Goal: Task Accomplishment & Management: Use online tool/utility

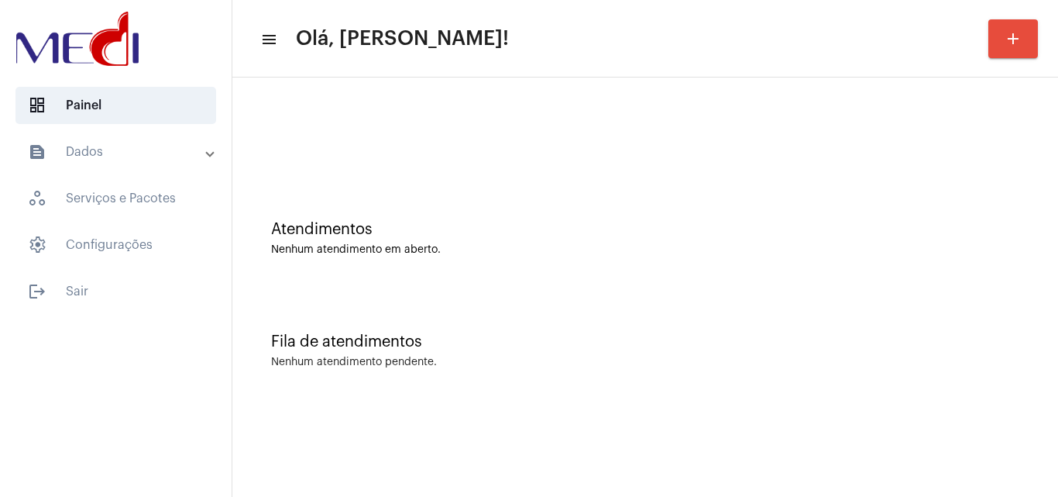
click at [1005, 350] on div "Fila de atendimentos Nenhum atendimento pendente." at bounding box center [645, 343] width 810 height 112
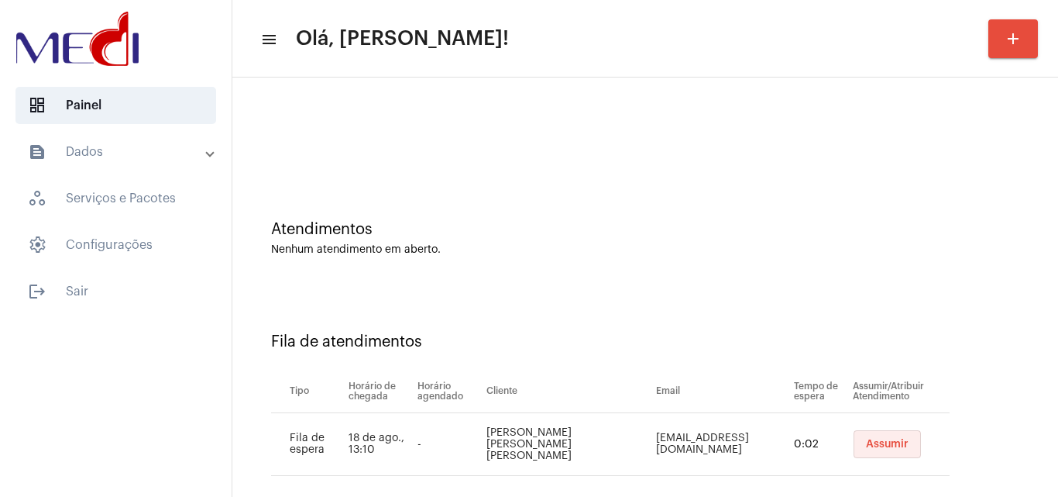
click at [854, 437] on button "Assumir" at bounding box center [887, 444] width 67 height 28
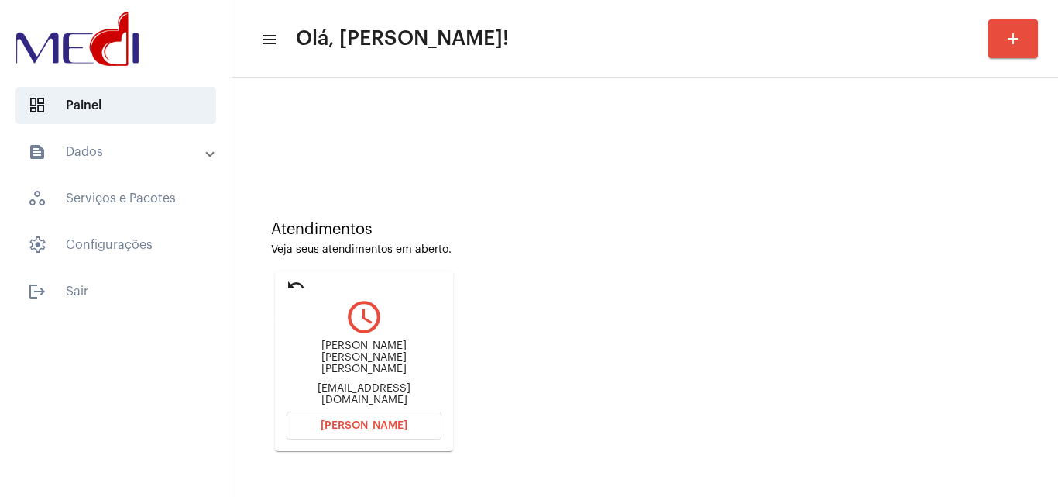
click at [292, 284] on mat-icon "undo" at bounding box center [296, 285] width 19 height 19
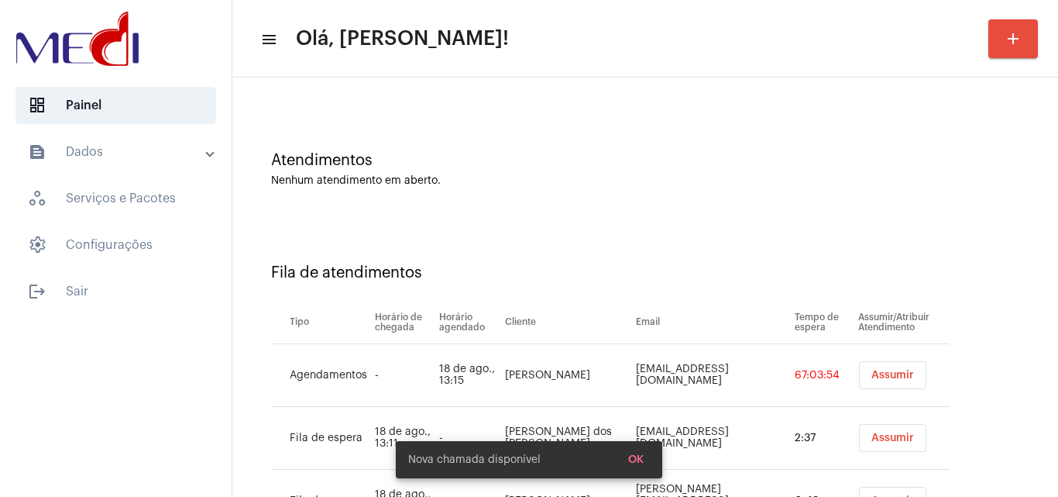
scroll to position [146, 0]
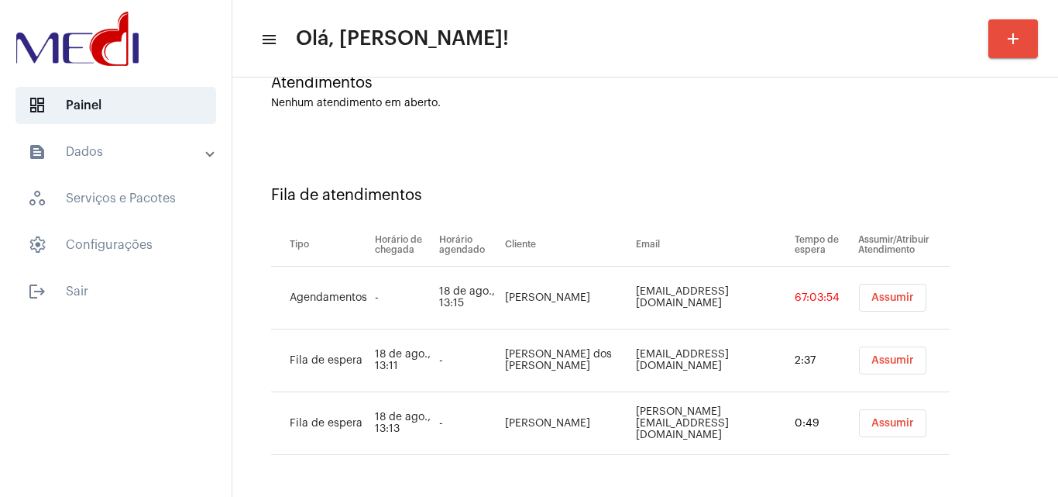
click at [875, 292] on span "Assumir" at bounding box center [892, 297] width 43 height 11
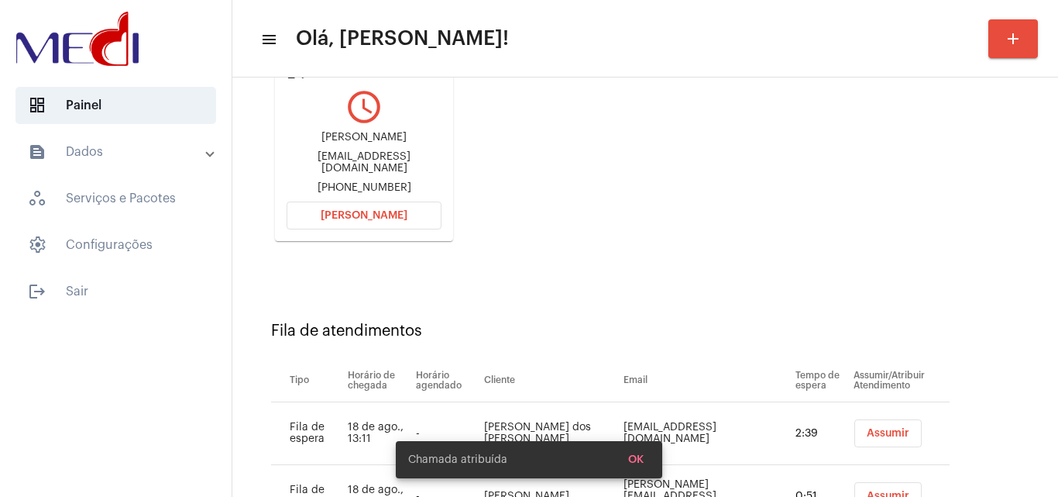
scroll to position [283, 0]
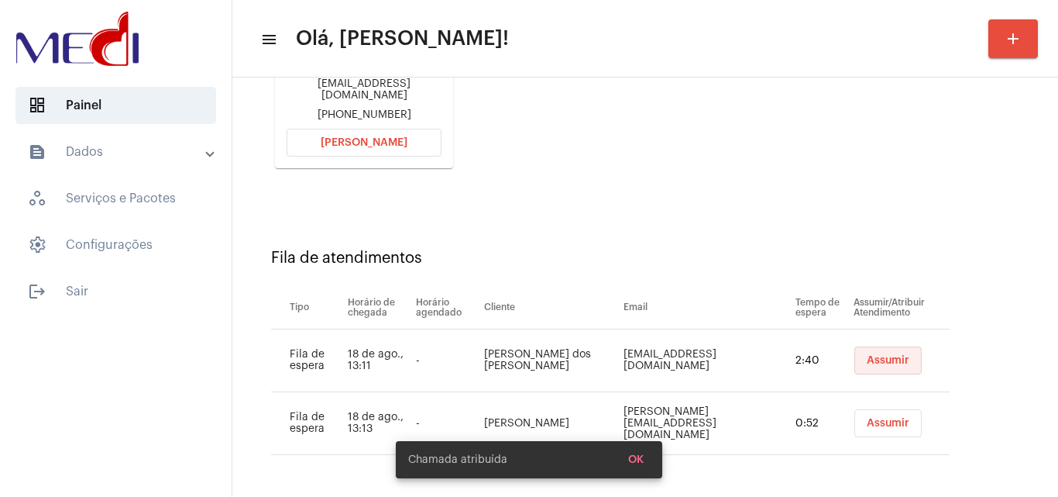
click at [867, 356] on span "Assumir" at bounding box center [888, 360] width 43 height 11
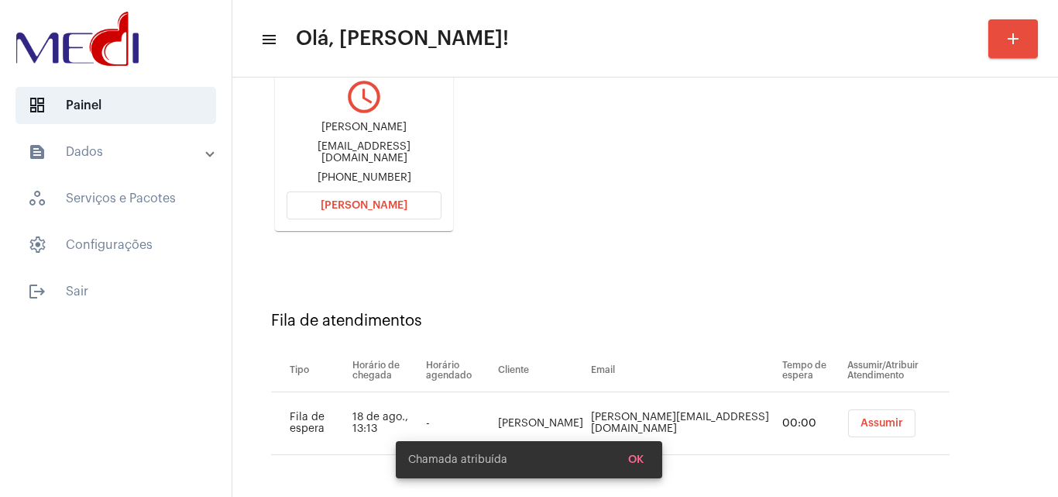
scroll to position [220, 0]
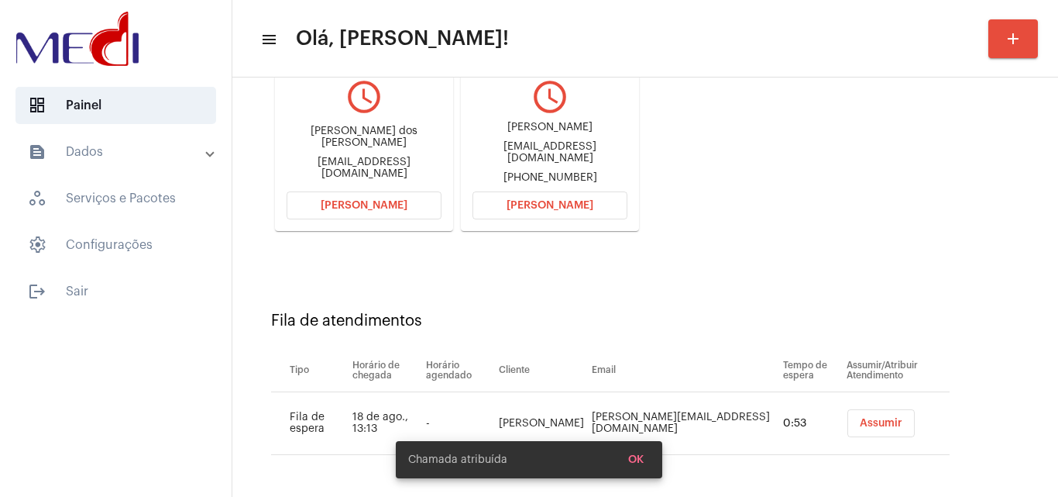
click at [860, 424] on span "Assumir" at bounding box center [881, 423] width 43 height 11
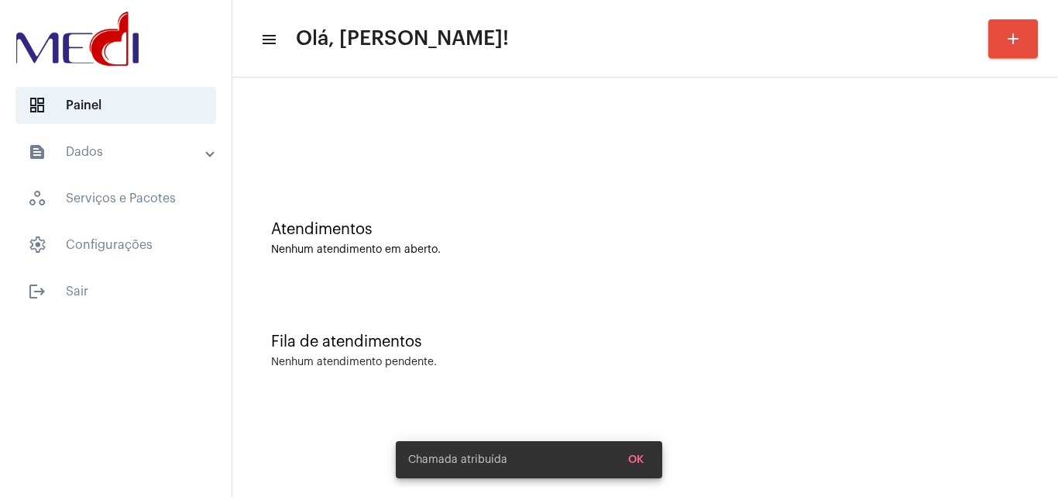
scroll to position [0, 0]
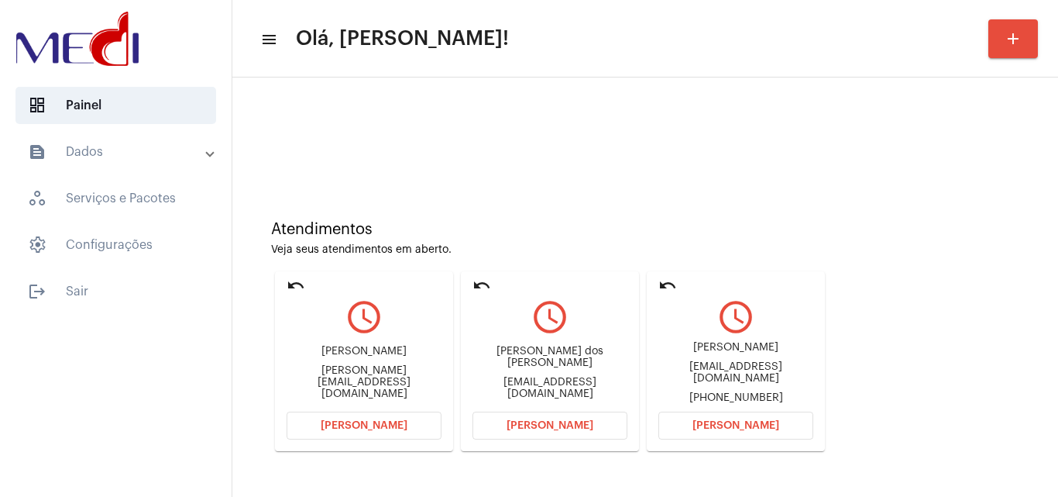
click at [747, 369] on div "Jeancatanzaro@hotmail.com" at bounding box center [735, 372] width 155 height 23
click at [771, 368] on div "Jeancatanzaro@hotmail.com" at bounding box center [735, 372] width 155 height 23
click at [772, 368] on div "Jeancatanzaro@hotmail.com" at bounding box center [735, 372] width 155 height 23
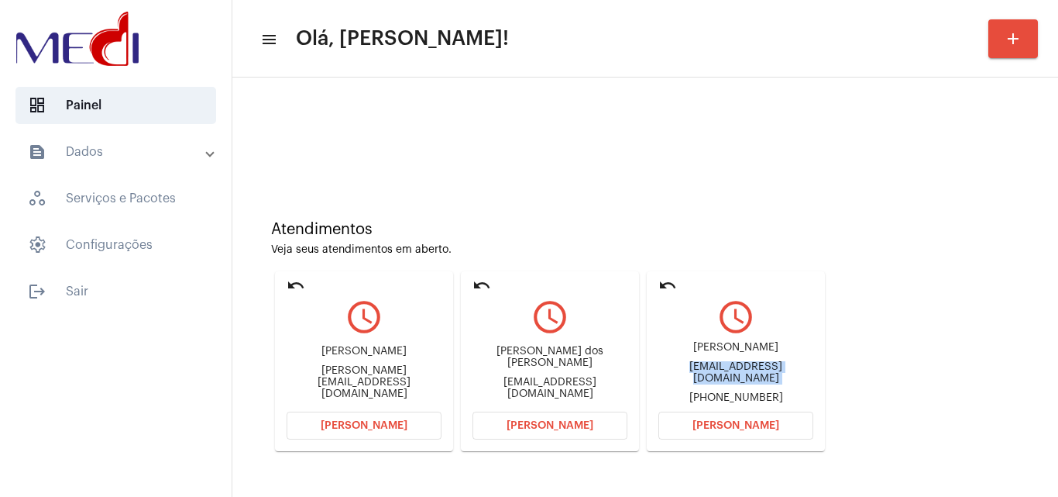
click at [772, 368] on div "Jeancatanzaro@hotmail.com" at bounding box center [735, 372] width 155 height 23
copy div "Jeancatanzaro@hotmail.com"
click at [738, 421] on span "Abrir Chamada" at bounding box center [735, 425] width 87 height 11
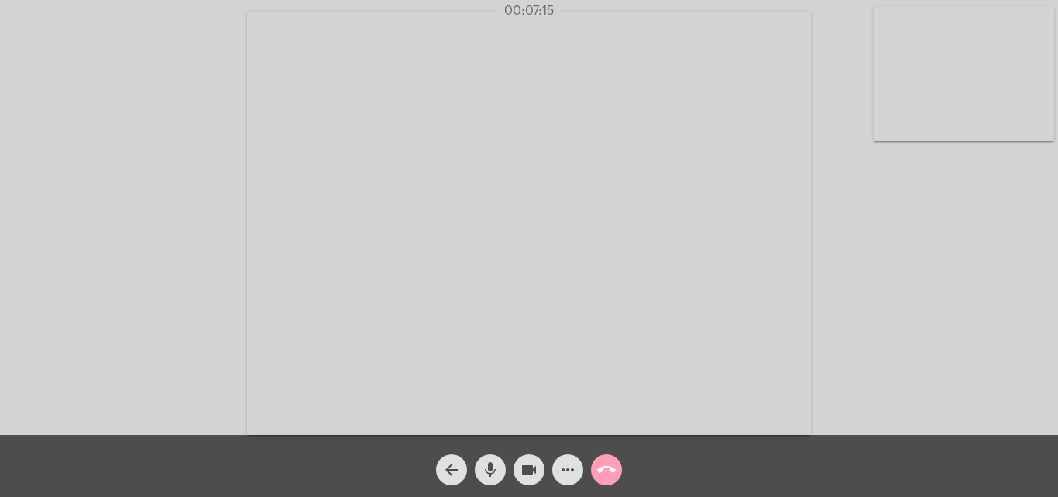
click at [609, 469] on mat-icon "call_end" at bounding box center [606, 469] width 19 height 19
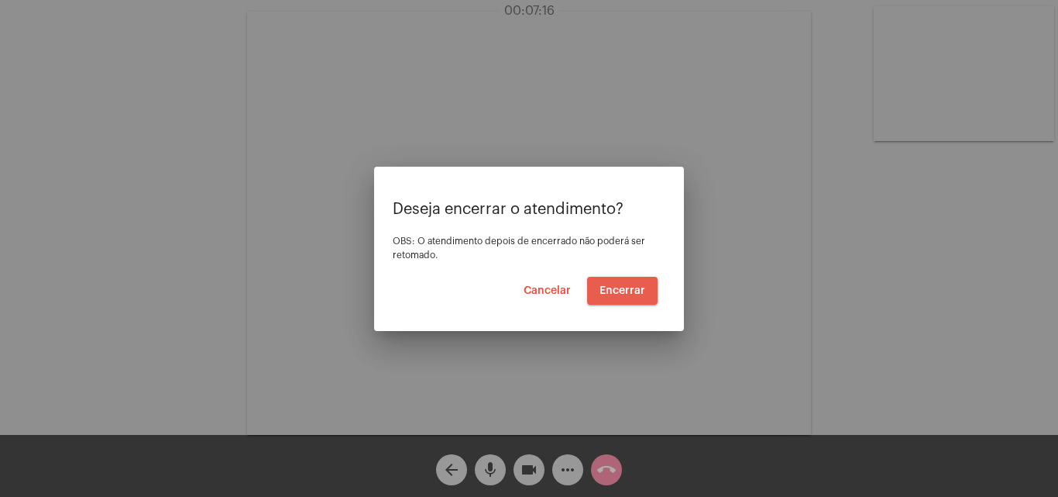
click at [625, 298] on button "Encerrar" at bounding box center [622, 291] width 70 height 28
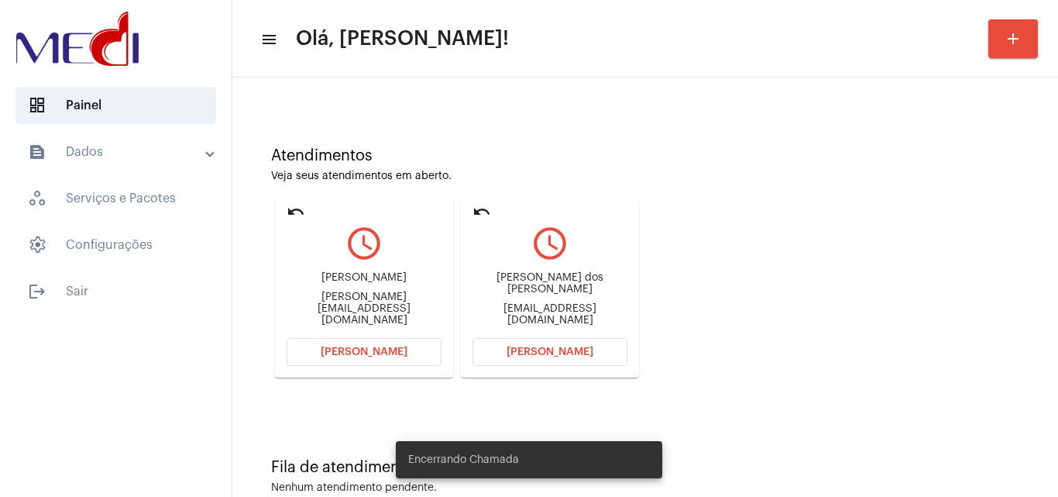
scroll to position [109, 0]
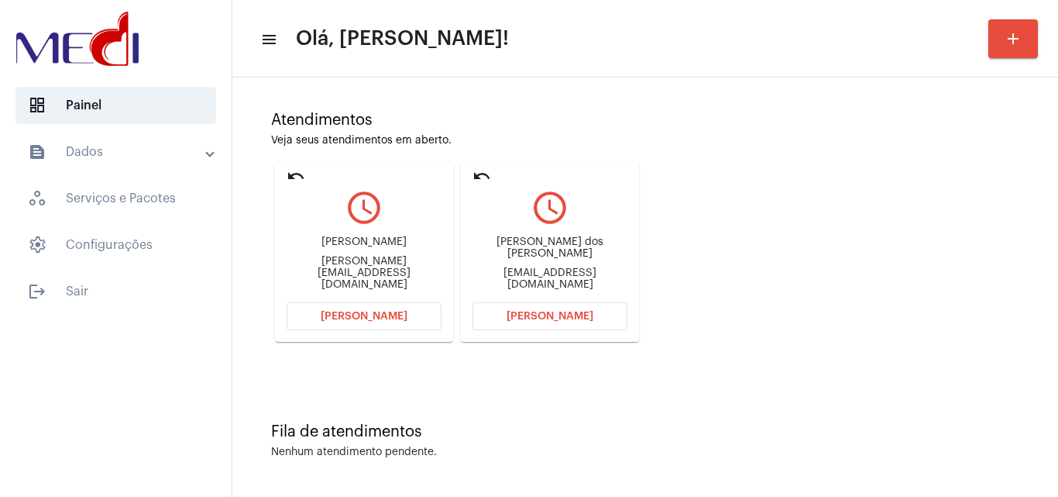
click at [393, 270] on div "julianemirovsky@gmail.com" at bounding box center [364, 273] width 155 height 35
copy div "julianemirovsky@gmail.com Abrir Chamada undo query_builder"
click at [558, 270] on div "labpontuall@gmail.com" at bounding box center [550, 278] width 155 height 23
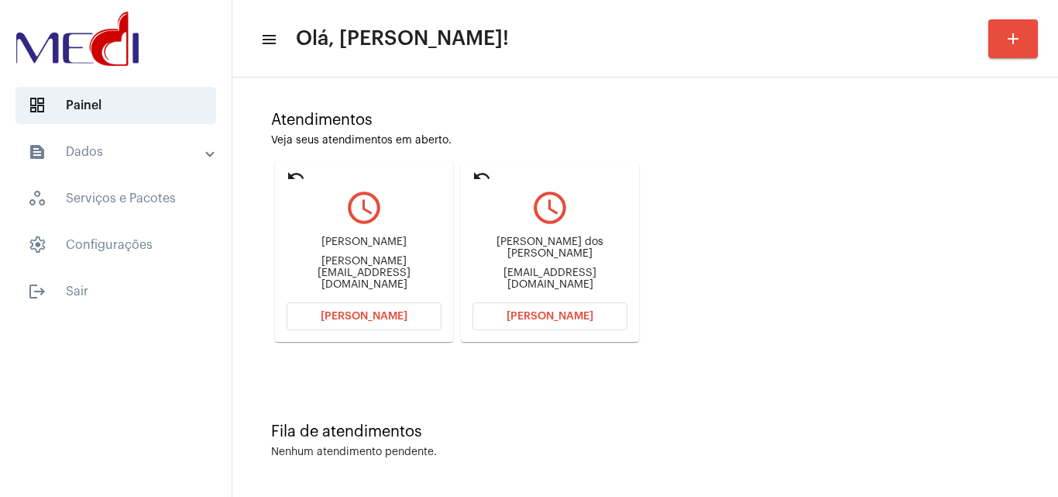
click at [558, 270] on div "labpontuall@gmail.com" at bounding box center [550, 278] width 155 height 23
copy mat-card-content "labpontuall@gmail.com Abrir Chamada"
click at [532, 317] on span "Abrir Chamada" at bounding box center [550, 316] width 87 height 11
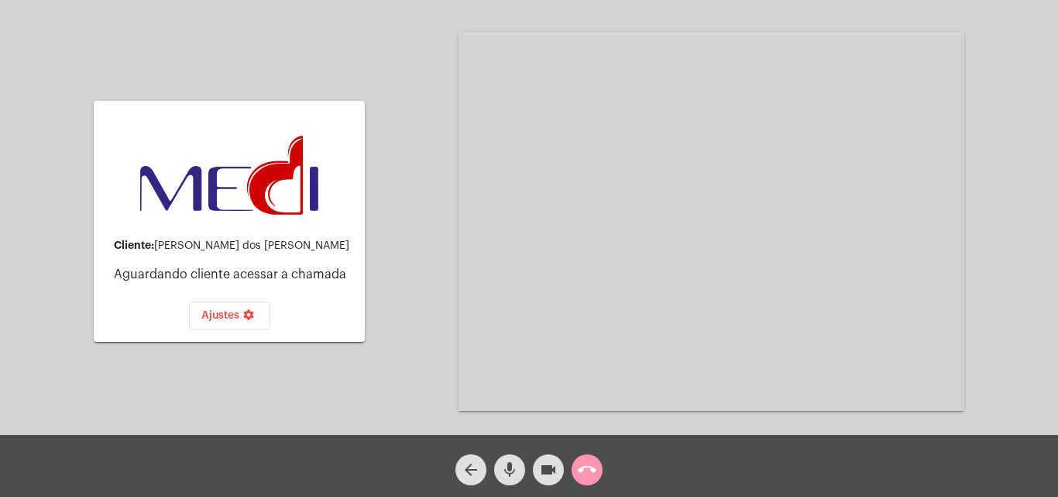
click at [601, 470] on button "call_end" at bounding box center [587, 469] width 31 height 31
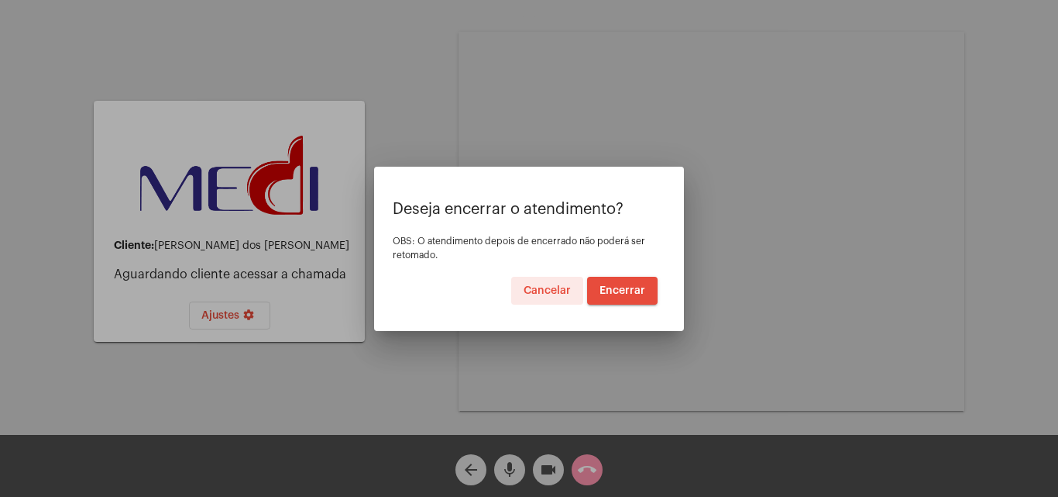
click at [613, 293] on span "Encerrar" at bounding box center [623, 290] width 46 height 11
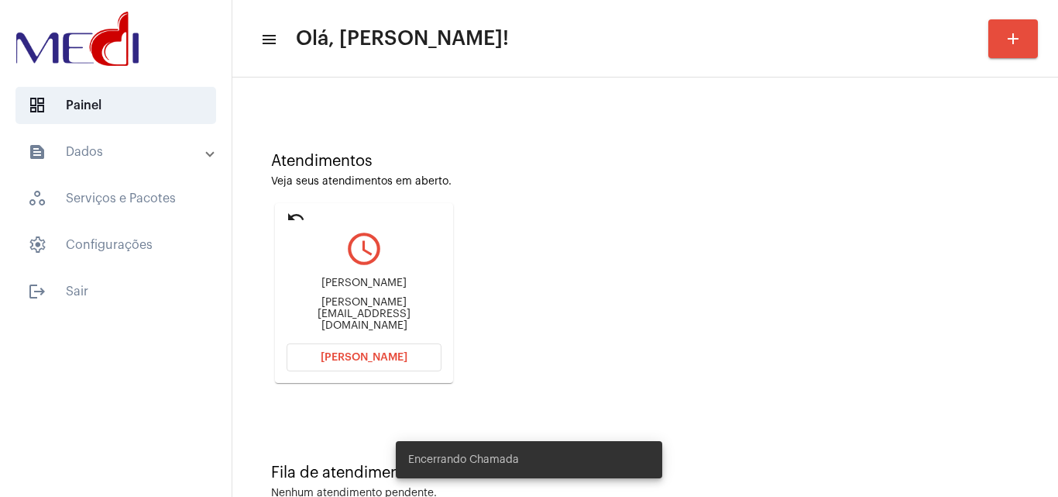
scroll to position [109, 0]
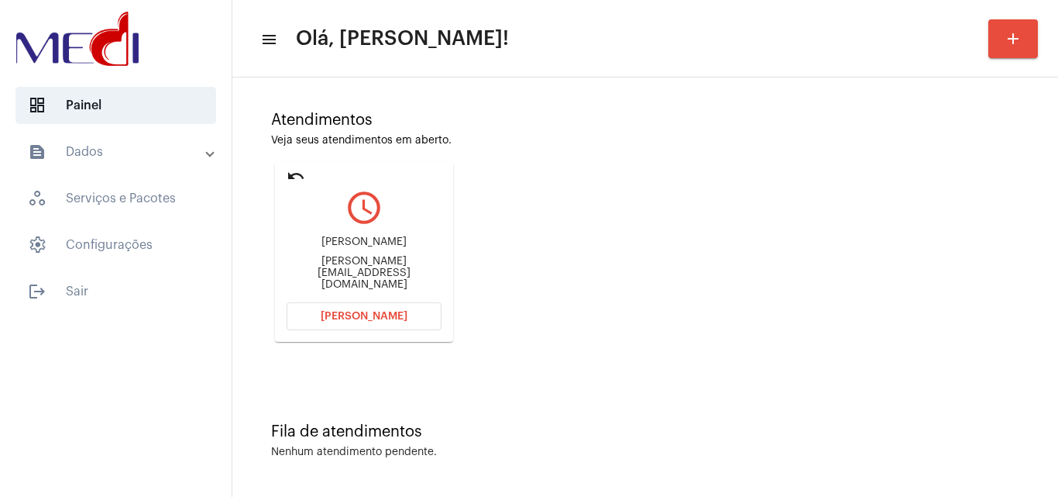
click at [388, 270] on div "julianemirovsky@gmail.com" at bounding box center [364, 273] width 155 height 35
copy mat-card-content "julianemirovsky@gmail.com Abrir Chamada"
click at [371, 316] on span "Abrir Chamada" at bounding box center [364, 316] width 87 height 11
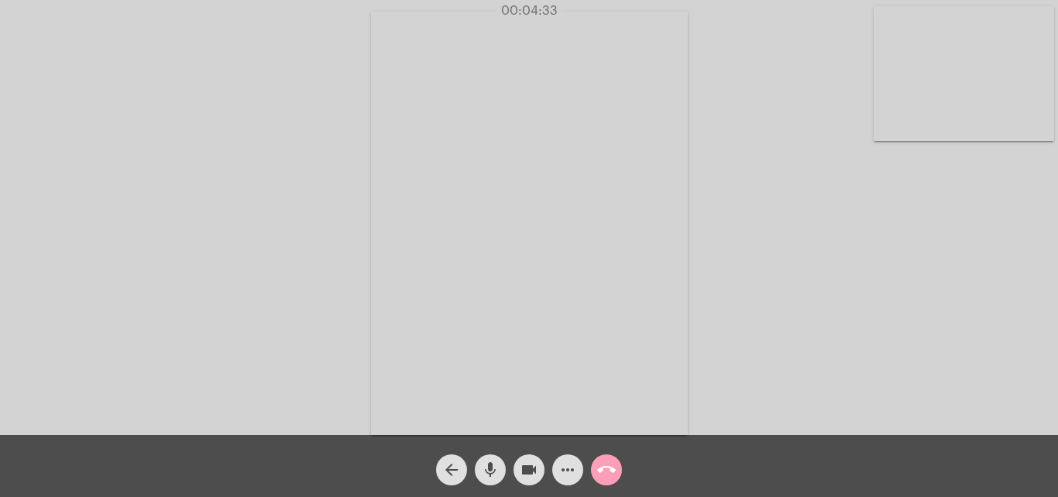
click at [600, 460] on mat-icon "call_end" at bounding box center [606, 469] width 19 height 19
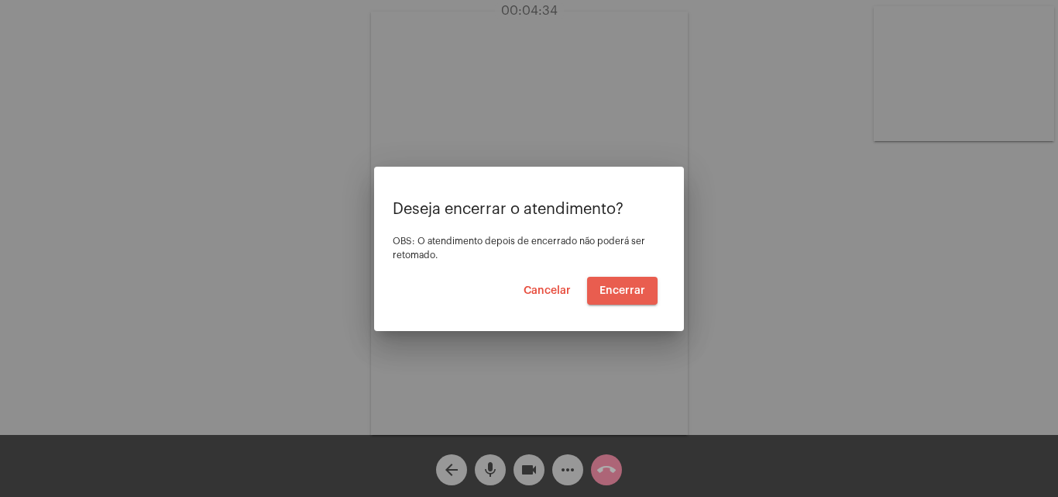
click at [633, 301] on button "Encerrar" at bounding box center [622, 291] width 70 height 28
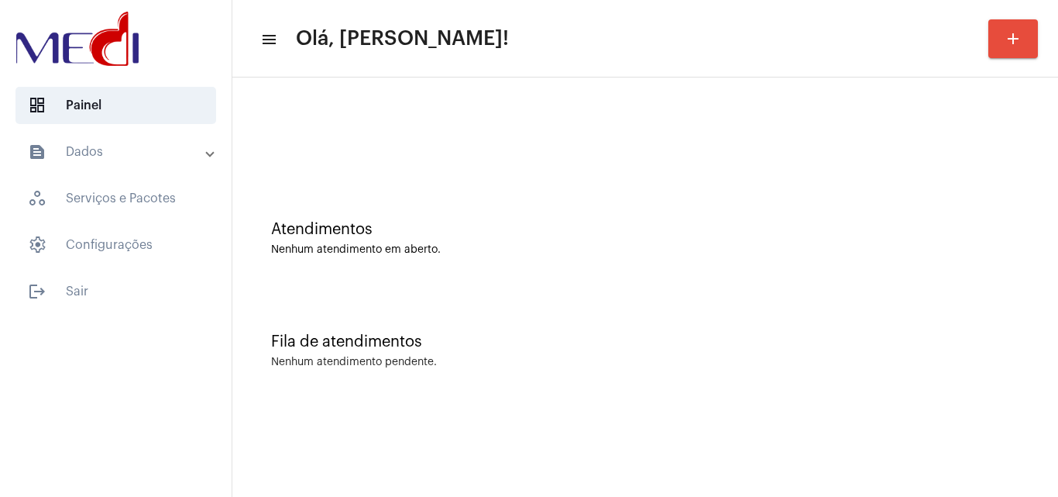
click at [1042, 320] on div "Fila de atendimentos Nenhum atendimento pendente." at bounding box center [645, 343] width 810 height 112
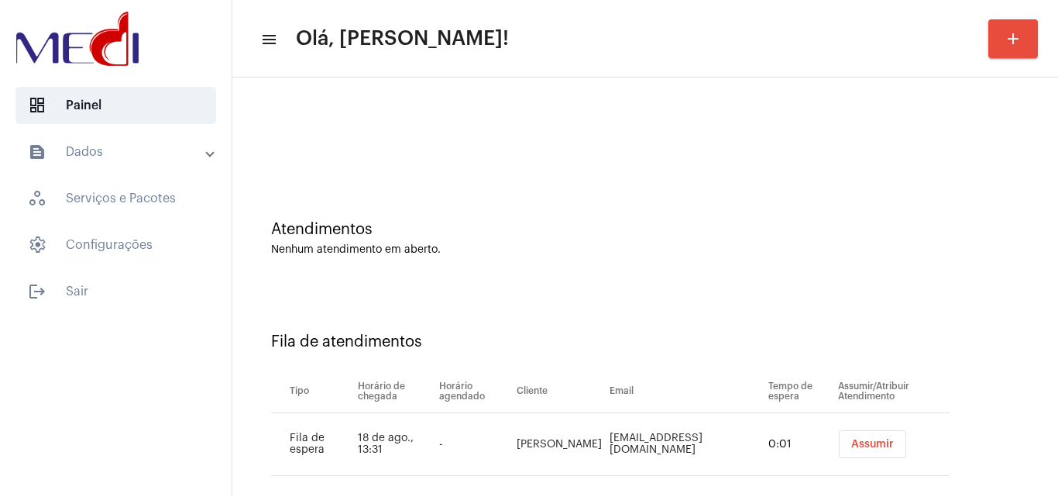
click at [861, 428] on td "Assumir" at bounding box center [891, 444] width 115 height 63
click at [861, 448] on span "Assumir" at bounding box center [872, 443] width 43 height 11
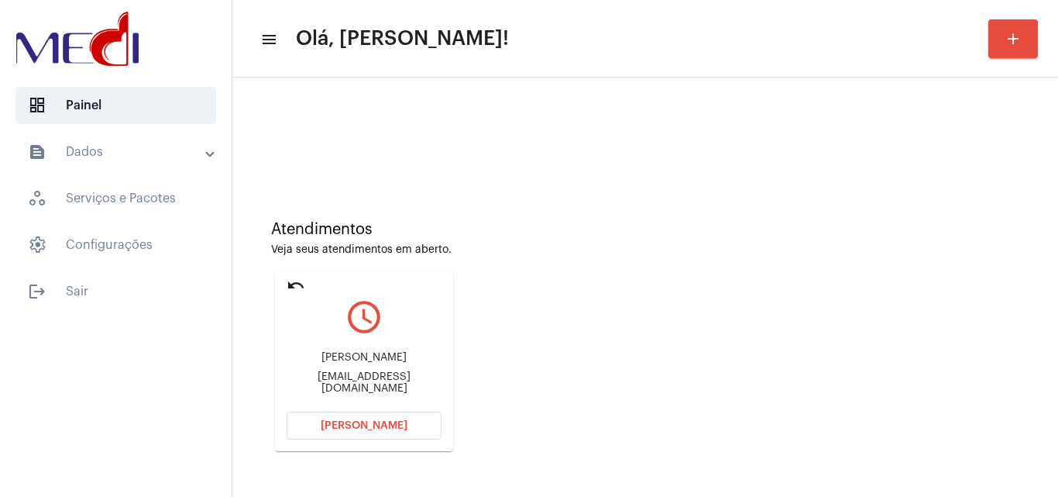
click at [325, 376] on div "Nataly Nolasco natalynolasco209@gmail.com" at bounding box center [364, 373] width 155 height 70
copy mat-card-content "natalynolasco209@gmail.com Abrir Chamada"
click at [333, 419] on button "Abrir Chamada" at bounding box center [364, 425] width 155 height 28
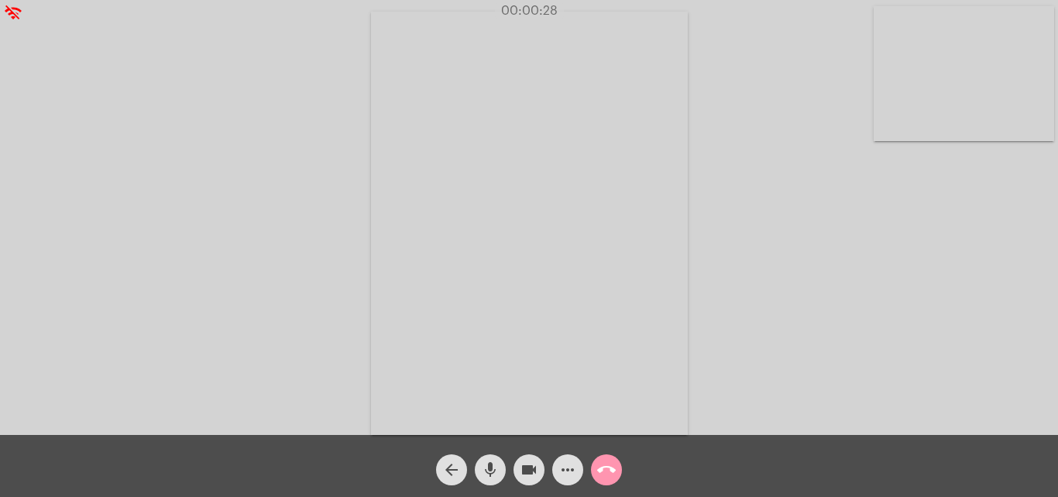
click at [751, 215] on div "Acessando Câmera e Microfone..." at bounding box center [529, 221] width 1055 height 435
click at [914, 253] on div "Acessando Câmera e Microfone..." at bounding box center [529, 221] width 1055 height 435
click at [607, 469] on mat-icon "call_end" at bounding box center [606, 469] width 19 height 19
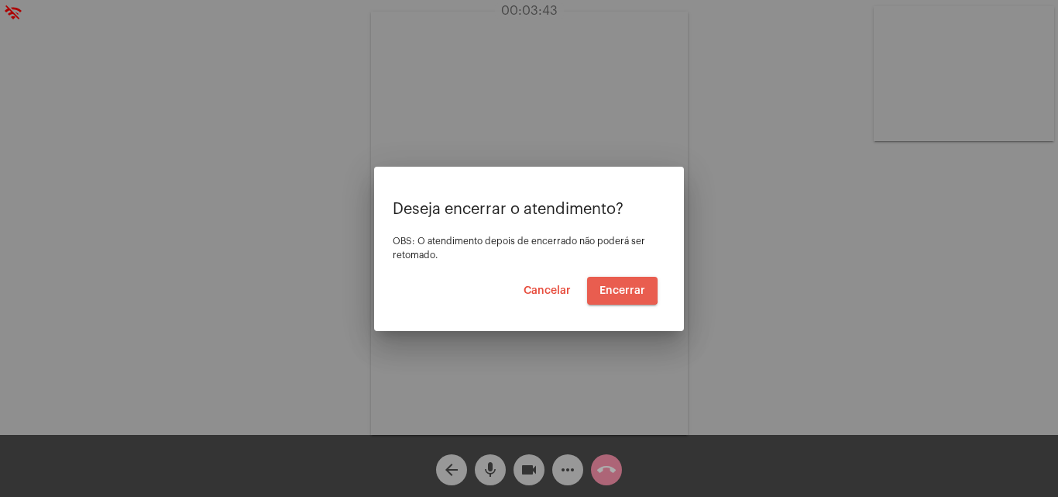
click at [622, 287] on span "Encerrar" at bounding box center [623, 290] width 46 height 11
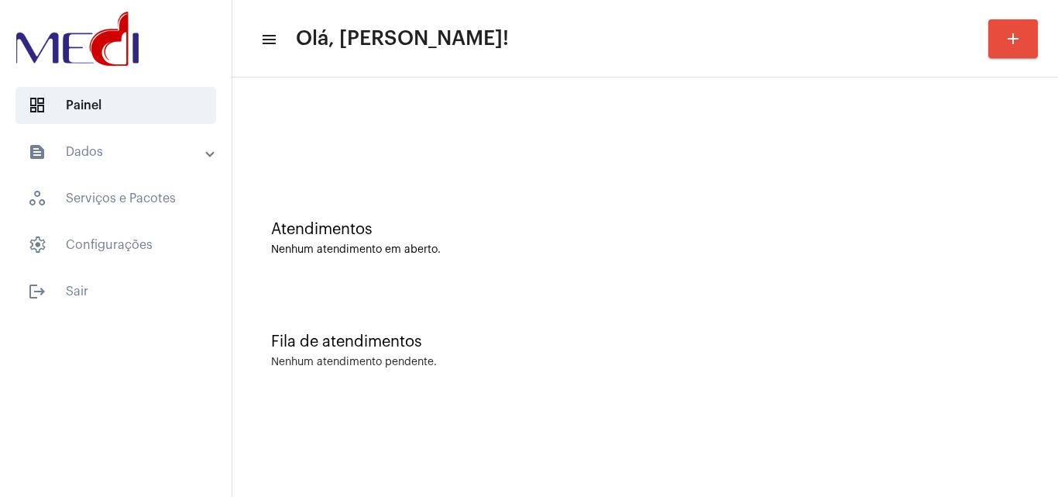
click at [1050, 311] on div "Atendimentos Nenhum atendimento em aberto. Fila de atendimentos Nenhum atendime…" at bounding box center [645, 241] width 826 height 329
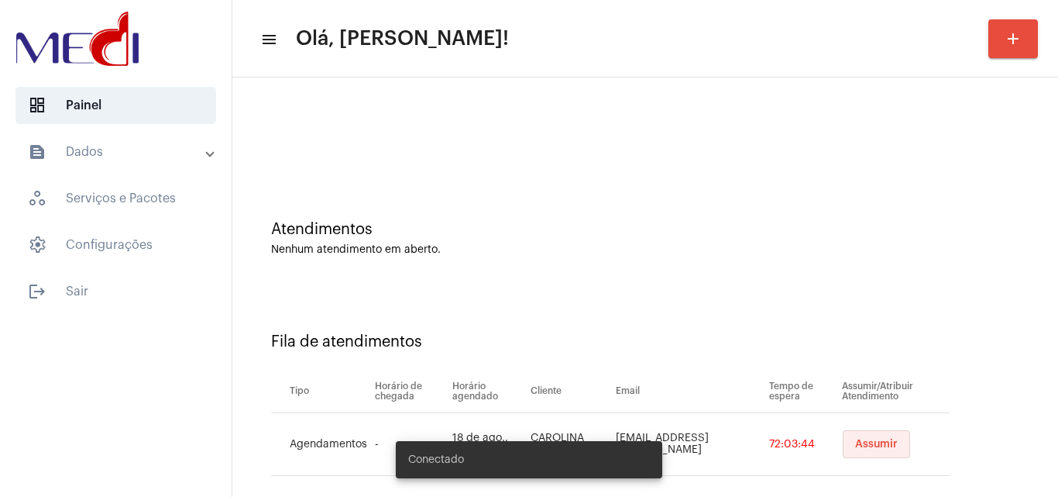
click at [868, 442] on span "Assumir" at bounding box center [876, 443] width 43 height 11
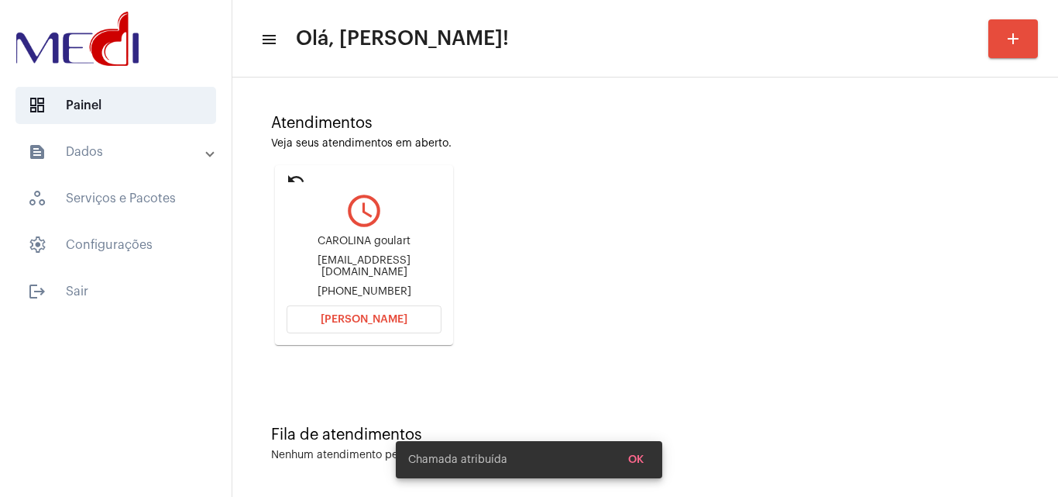
scroll to position [109, 0]
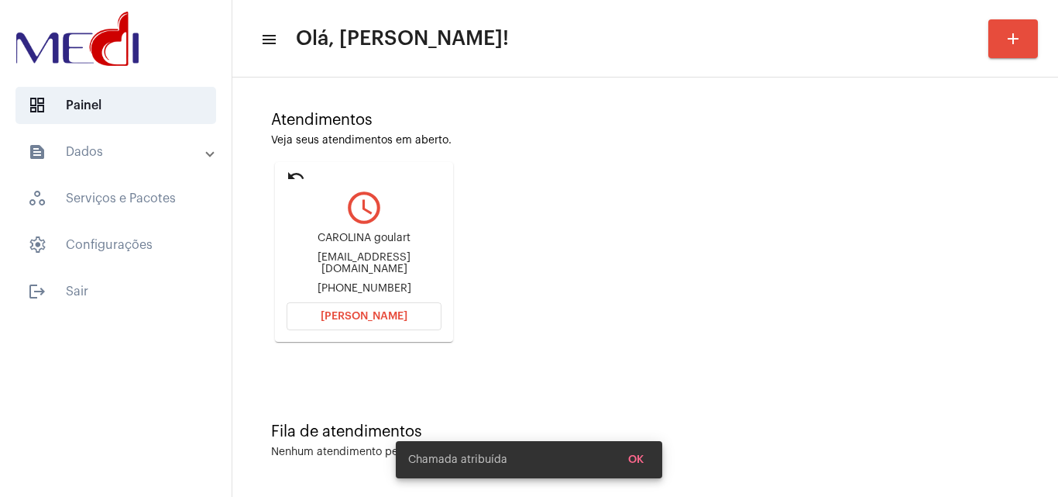
click at [380, 262] on div "carolgoulartm@hotmail.com" at bounding box center [364, 263] width 155 height 23
copy div "carolgoulartm@hotmail.com"
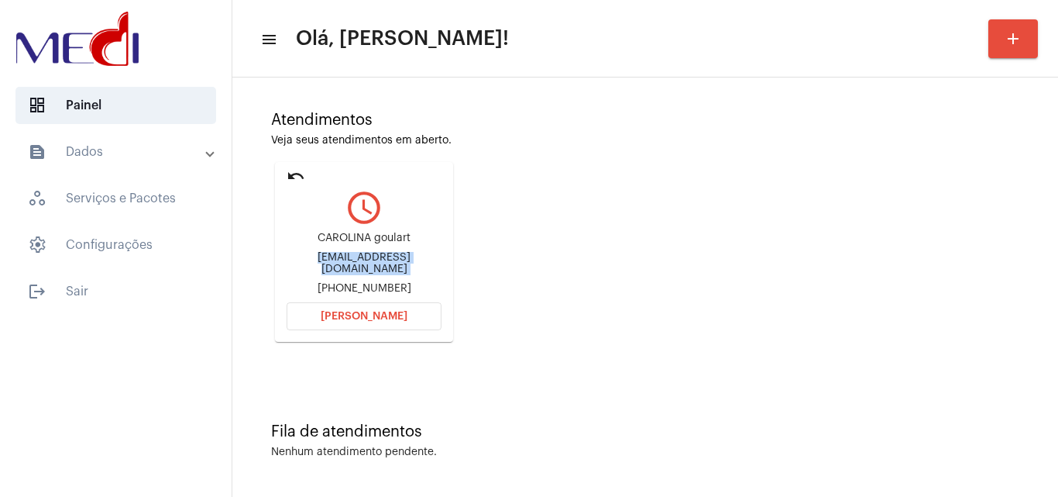
click at [354, 319] on span "Abrir Chamada" at bounding box center [364, 316] width 87 height 11
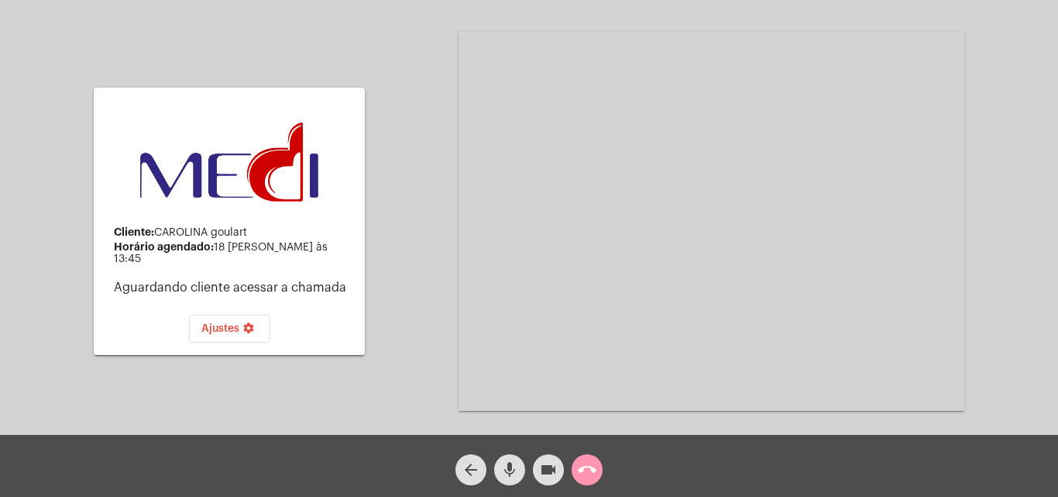
click at [547, 471] on mat-icon "videocam" at bounding box center [548, 469] width 19 height 19
click at [547, 471] on mat-icon "videocam_off" at bounding box center [548, 469] width 19 height 19
click at [578, 463] on mat-icon "call_end" at bounding box center [587, 469] width 19 height 19
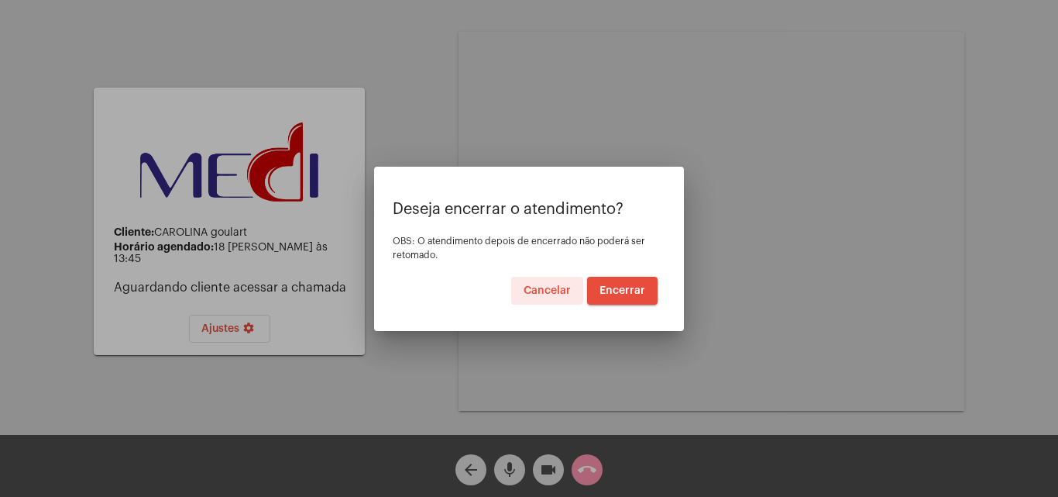
click at [634, 283] on button "Encerrar" at bounding box center [622, 291] width 70 height 28
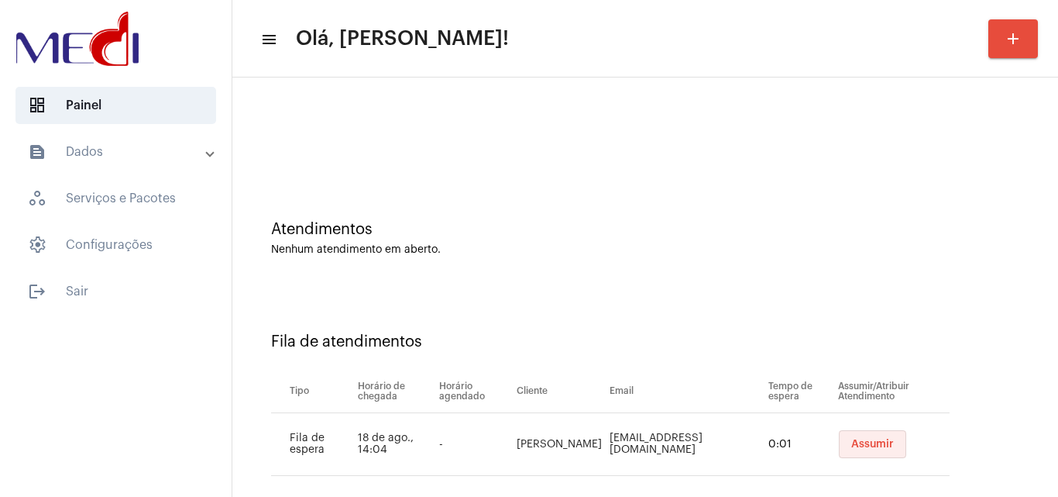
click at [867, 437] on button "Assumir" at bounding box center [872, 444] width 67 height 28
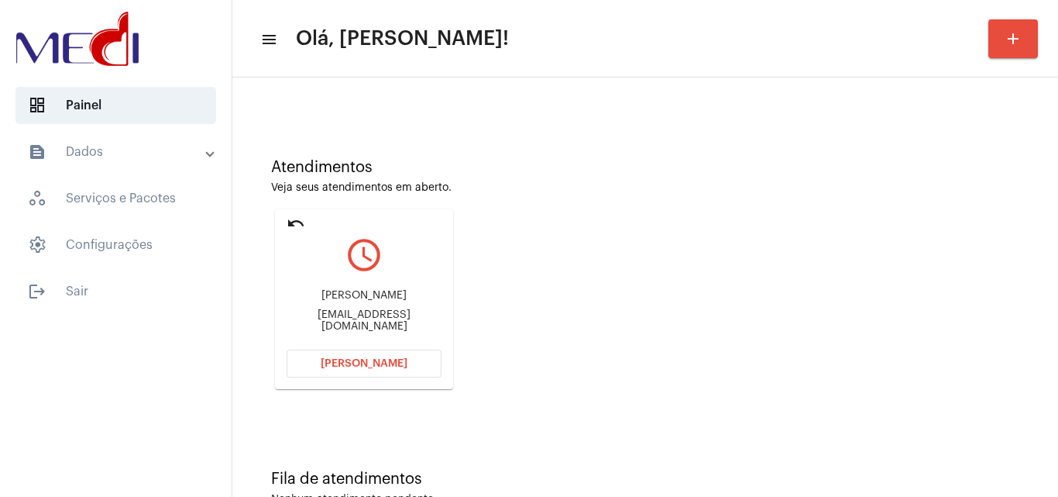
scroll to position [109, 0]
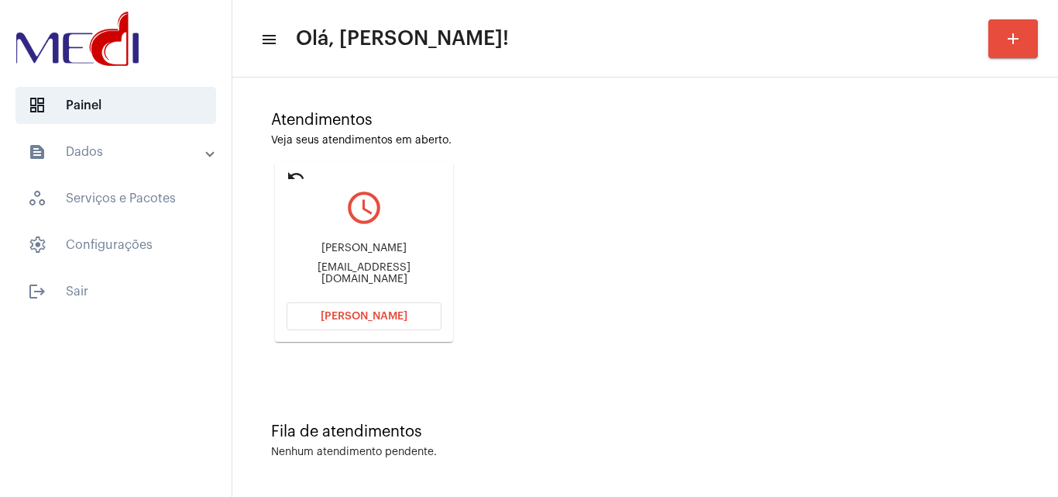
click at [366, 269] on div "aleirmiranda2@gmail.com" at bounding box center [364, 273] width 155 height 23
copy mat-card-content "aleirmiranda2@gmail.com Abrir Chamada"
click at [396, 328] on button "Abrir Chamada" at bounding box center [364, 316] width 155 height 28
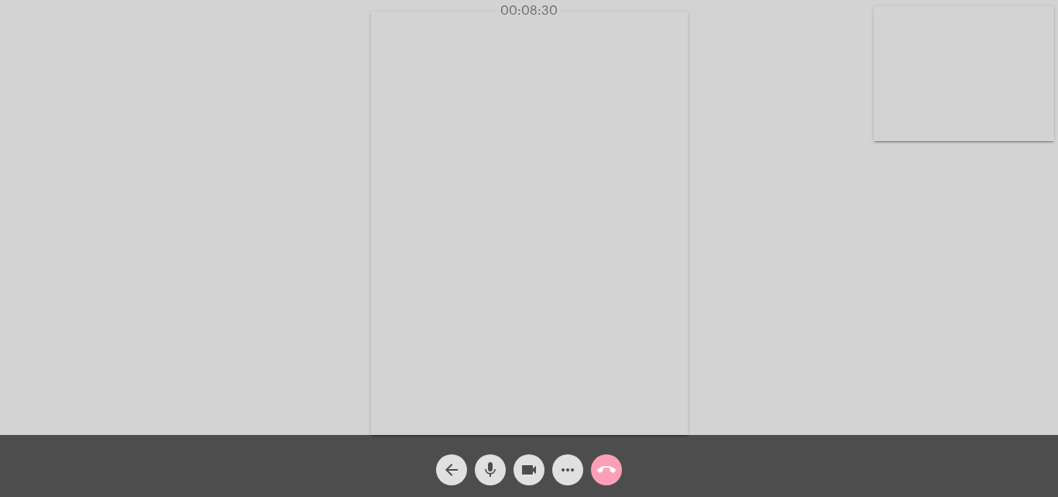
click at [594, 459] on button "call_end" at bounding box center [606, 469] width 31 height 31
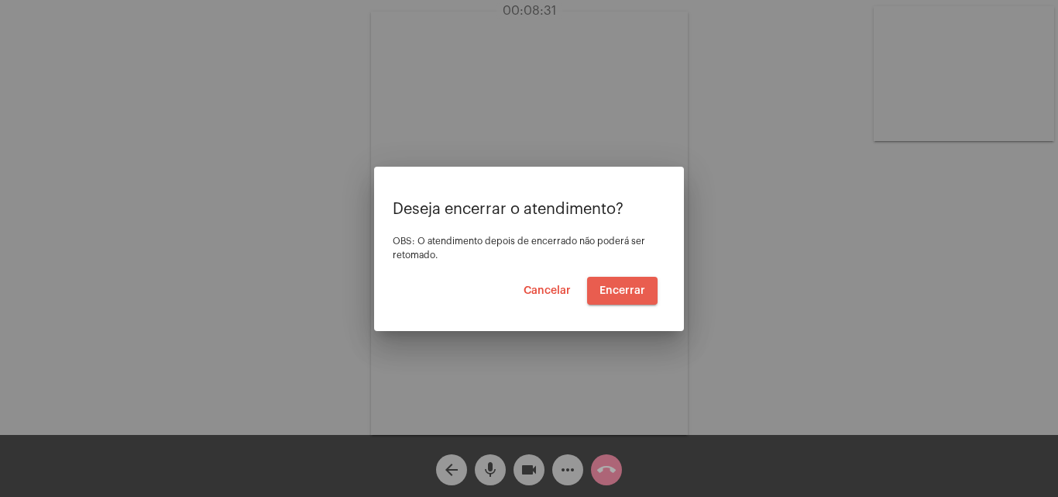
click at [629, 290] on span "Encerrar" at bounding box center [623, 290] width 46 height 11
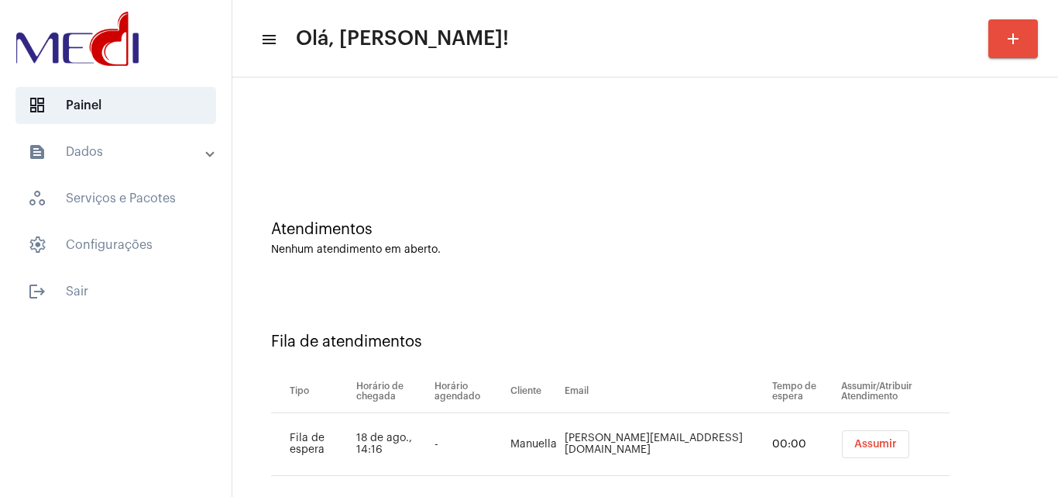
click at [1015, 376] on div "Fila de atendimentos Tipo Horário de chegada Horário agendado Cliente Email Tem…" at bounding box center [645, 398] width 810 height 223
click at [882, 446] on div "Assumir" at bounding box center [895, 444] width 115 height 28
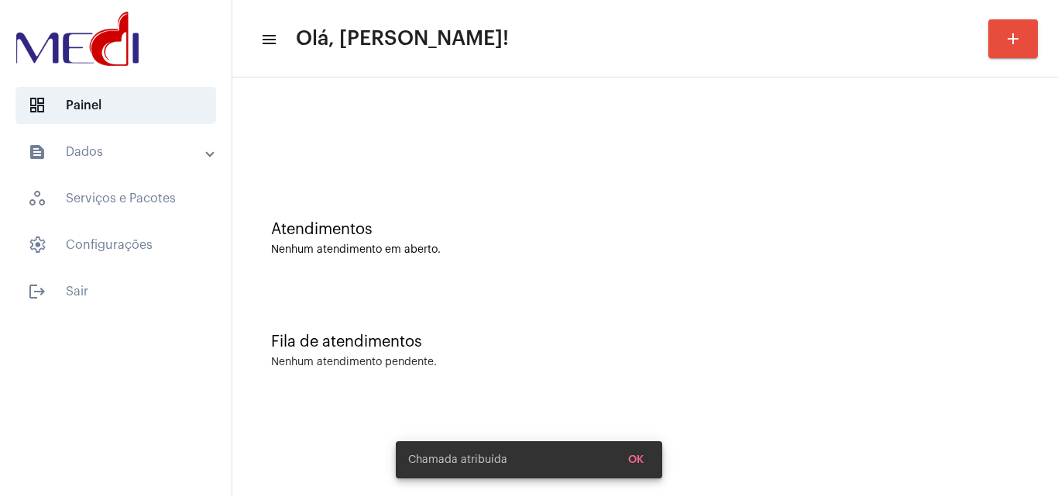
click at [851, 444] on mat-sidenav-content "menu Olá, Karen! add Atendimentos Nenhum atendimento em aberto. Fila de atendim…" at bounding box center [645, 248] width 826 height 497
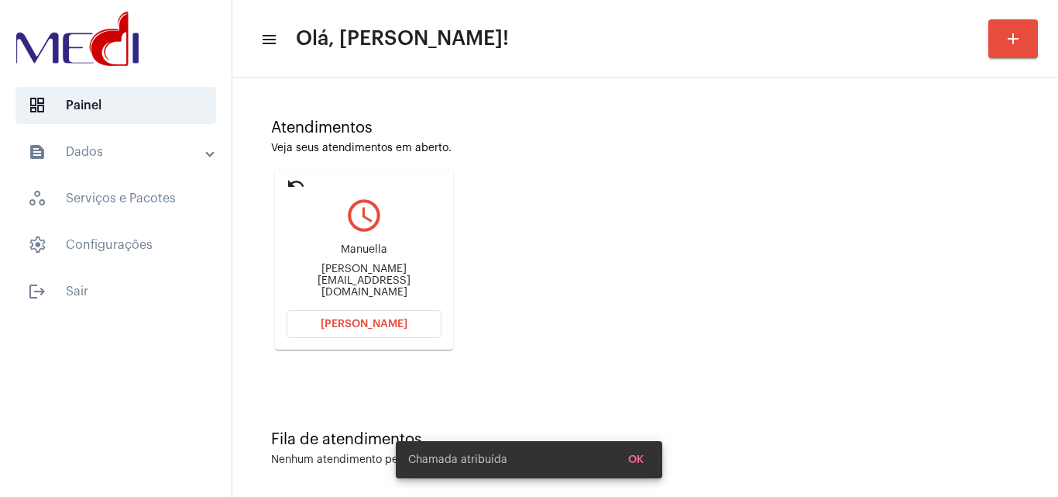
scroll to position [109, 0]
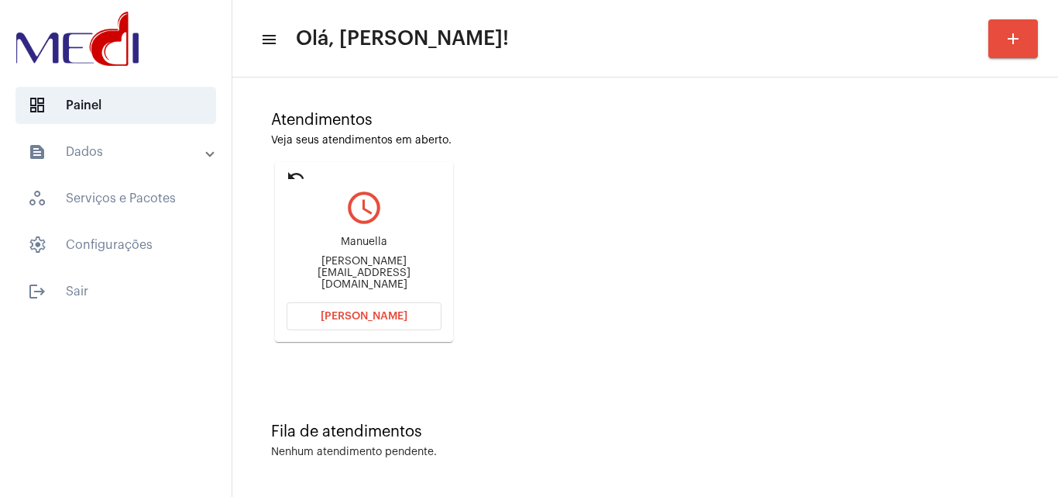
click at [395, 269] on div "Manuela.lapaa@gmail.com" at bounding box center [364, 273] width 155 height 35
copy mat-card-content "Manuela.lapaa@gmail.com Abrir Chamada"
click at [388, 311] on span "Abrir Chamada" at bounding box center [364, 316] width 87 height 11
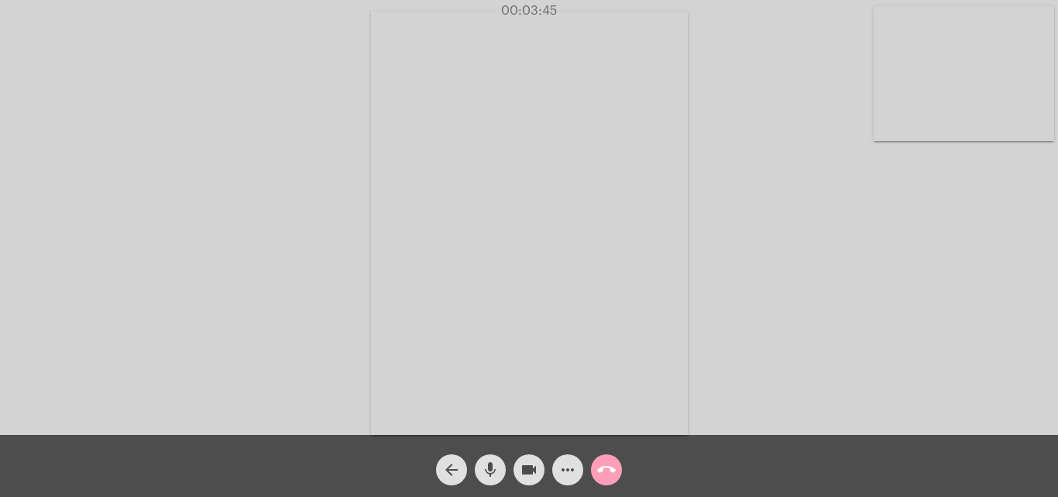
click at [599, 471] on mat-icon "call_end" at bounding box center [606, 469] width 19 height 19
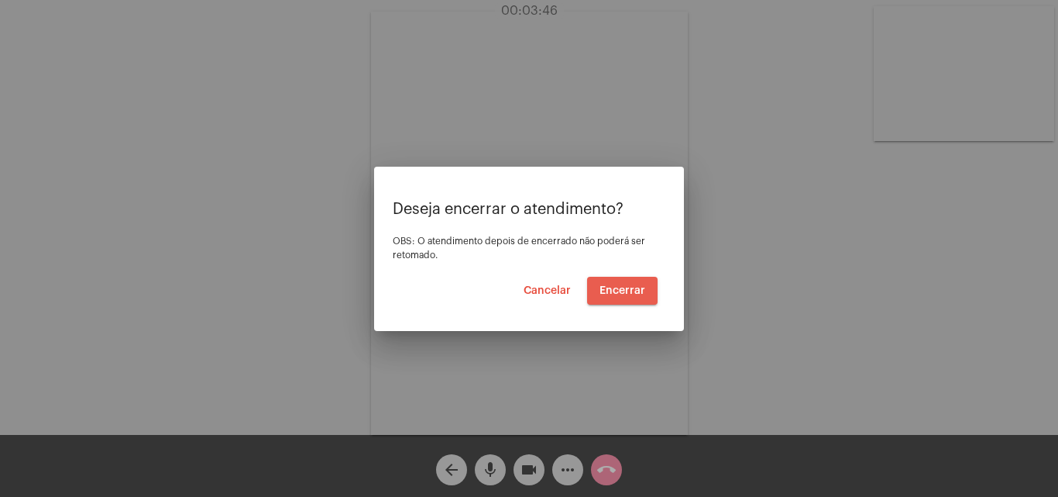
click at [644, 286] on span "Encerrar" at bounding box center [623, 290] width 46 height 11
